Goal: Information Seeking & Learning: Learn about a topic

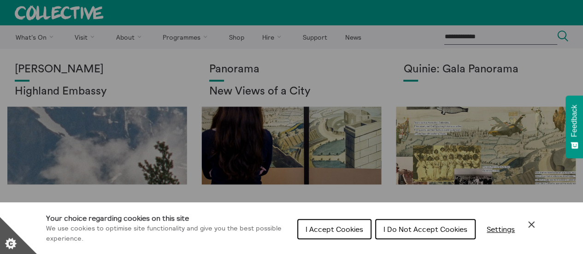
click at [416, 233] on span "I Do Not Accept Cookies" at bounding box center [425, 228] width 84 height 9
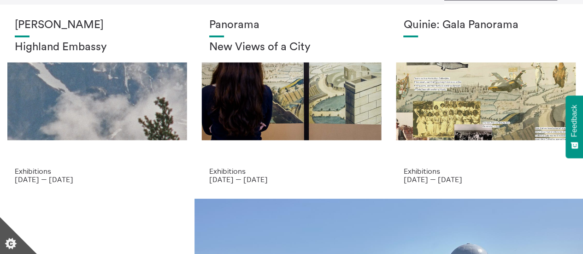
scroll to position [48, 0]
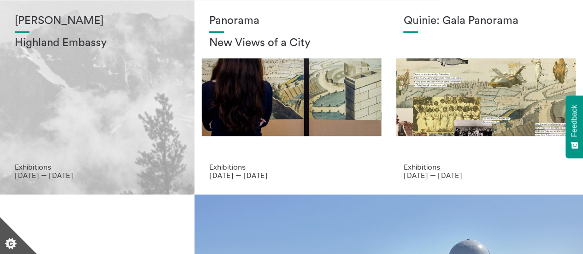
click at [105, 86] on div "Shen Xin Highland Embassy" at bounding box center [97, 89] width 165 height 148
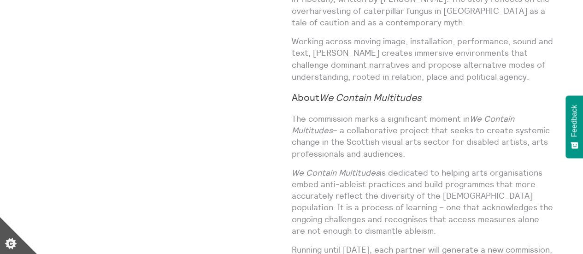
scroll to position [499, 0]
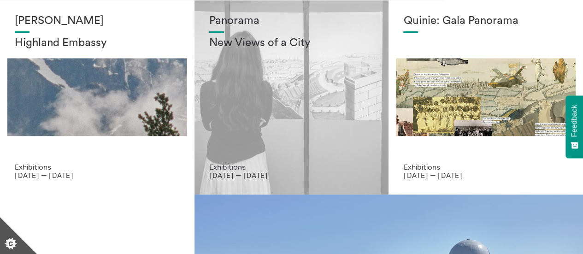
click at [275, 82] on div "Panorama New Views of a City" at bounding box center [291, 89] width 165 height 148
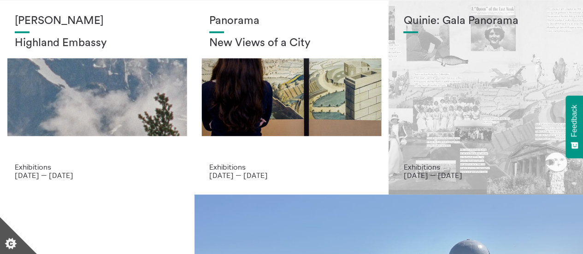
click at [491, 88] on div "Quinie: Gala Panorama" at bounding box center [485, 89] width 165 height 148
